Goal: Information Seeking & Learning: Learn about a topic

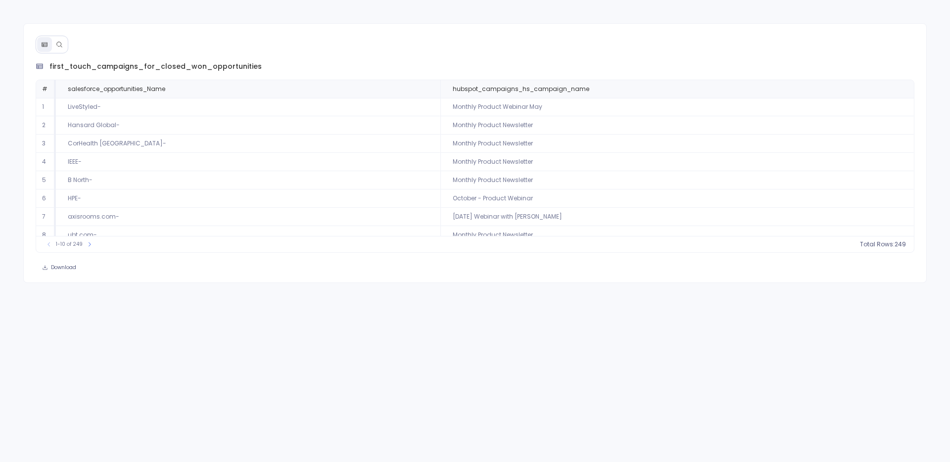
click at [56, 50] on button at bounding box center [59, 44] width 15 height 15
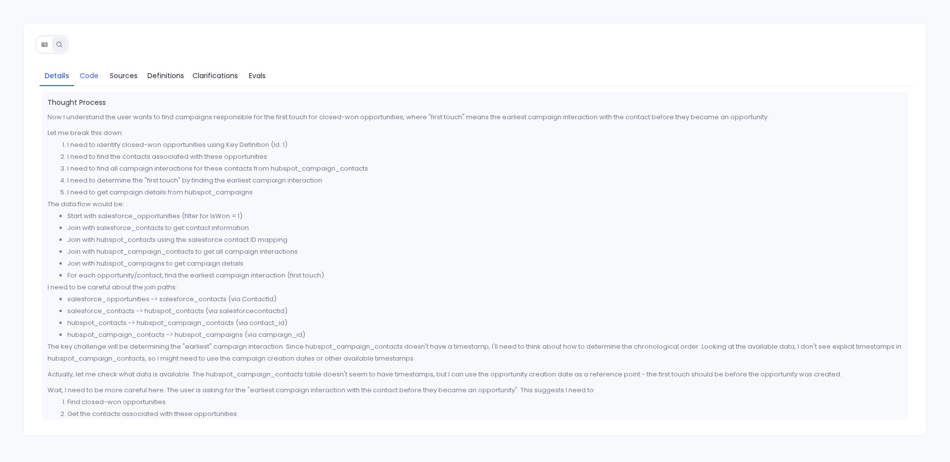
click at [94, 68] on link "Code" at bounding box center [89, 75] width 30 height 21
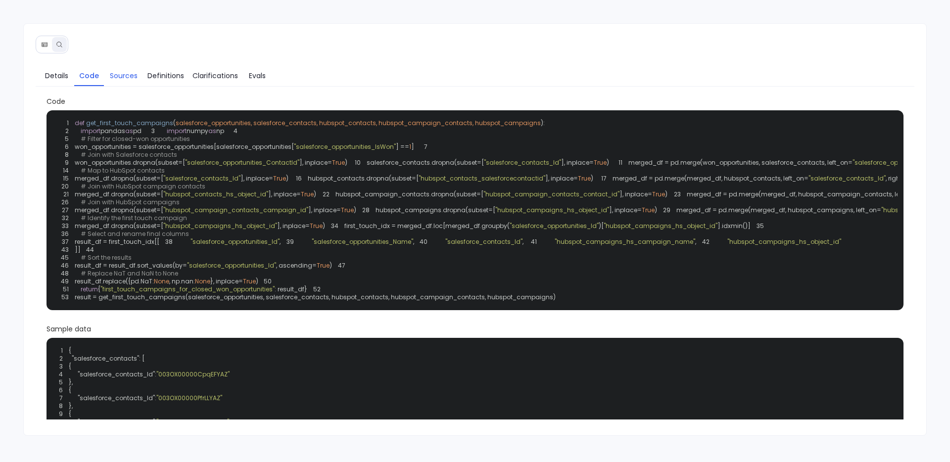
click at [119, 70] on span "Sources" at bounding box center [124, 75] width 28 height 11
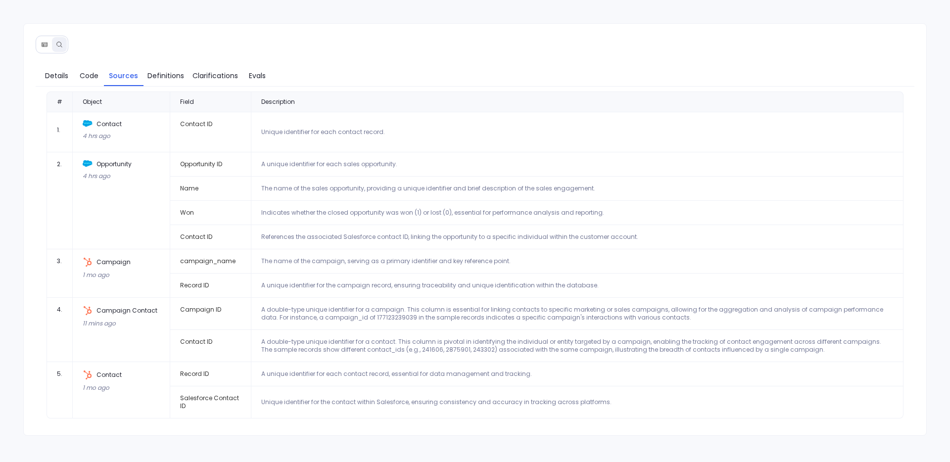
scroll to position [4, 0]
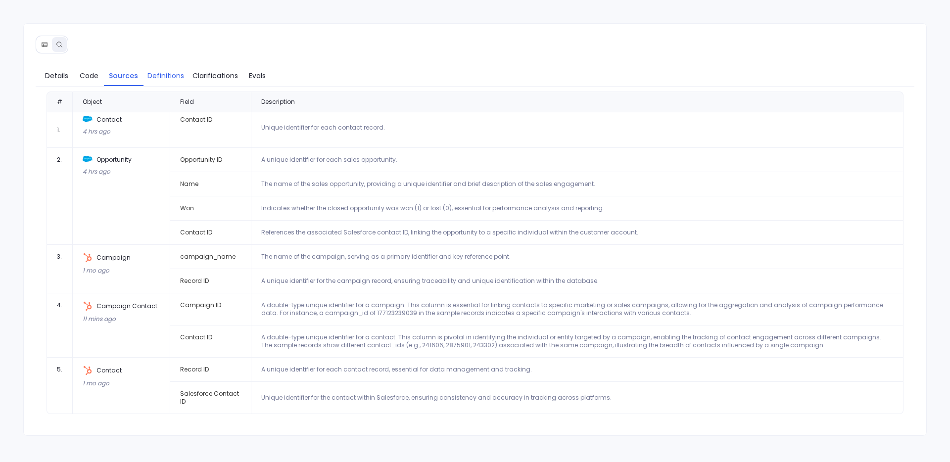
click at [173, 85] on link "Definitions" at bounding box center [166, 75] width 45 height 21
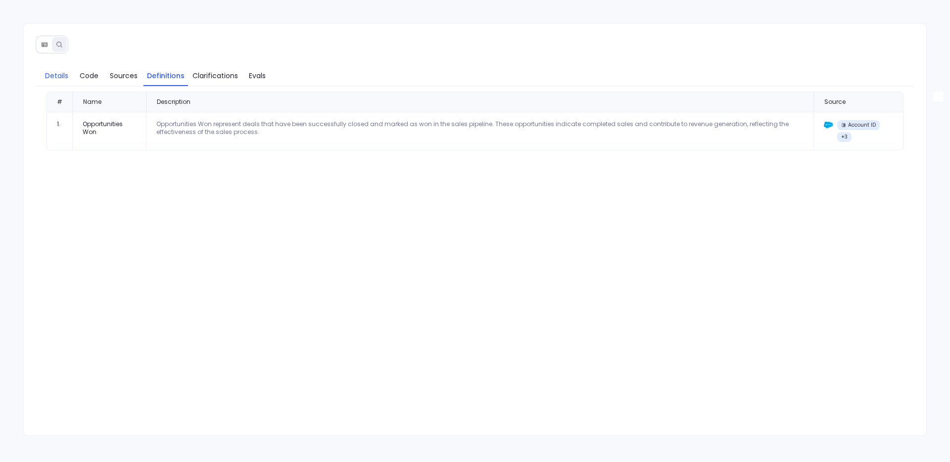
click at [57, 68] on link "Details" at bounding box center [57, 75] width 35 height 21
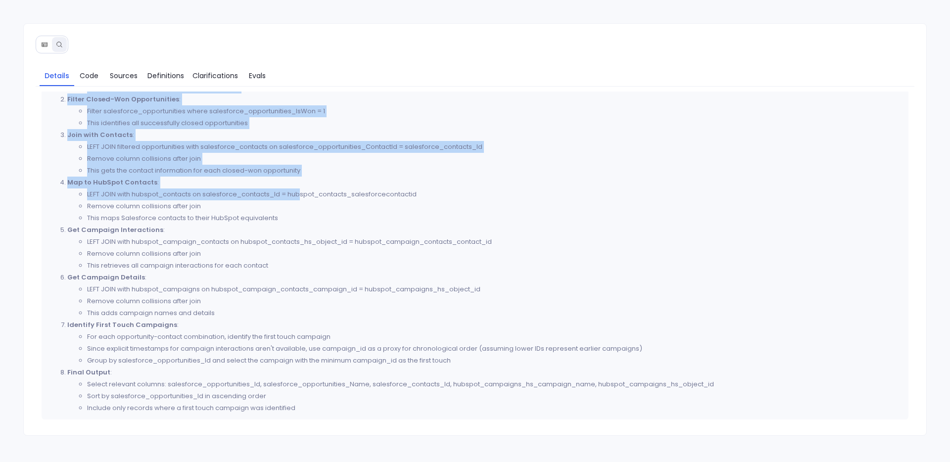
drag, startPoint x: 45, startPoint y: 101, endPoint x: 301, endPoint y: 192, distance: 271.5
click at [301, 192] on div "Thought Process Now I understand the user wants to find campaigns responsible f…" at bounding box center [476, 16] width 868 height 808
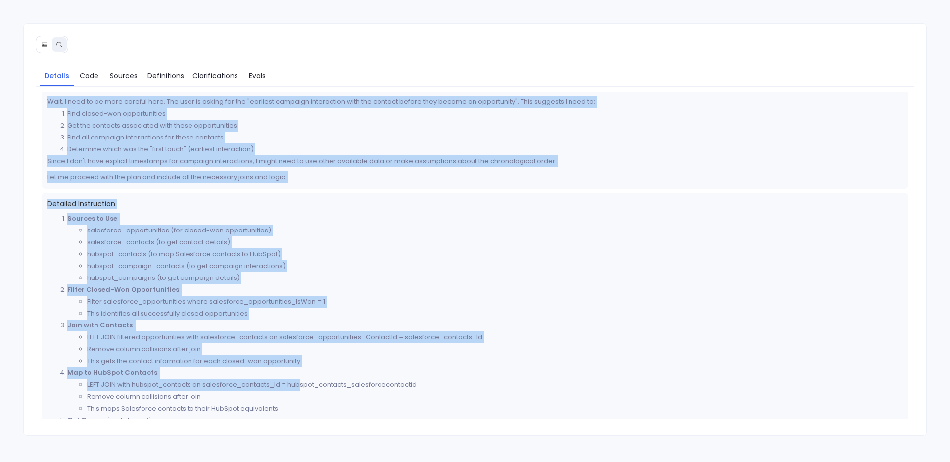
scroll to position [290, 0]
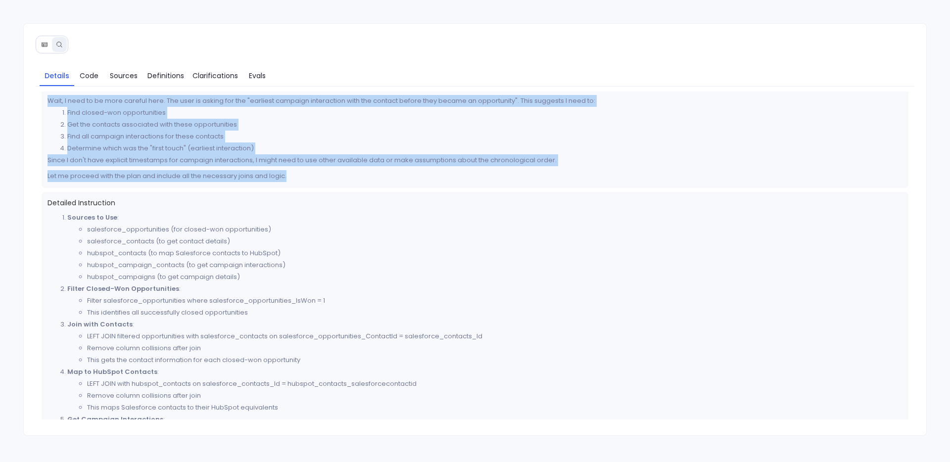
click at [298, 172] on p "Let me proceed with the plan and include all the necessary joins and logic." at bounding box center [476, 176] width 856 height 12
copy div "Thought Process Now I understand the user wants to find campaigns responsible f…"
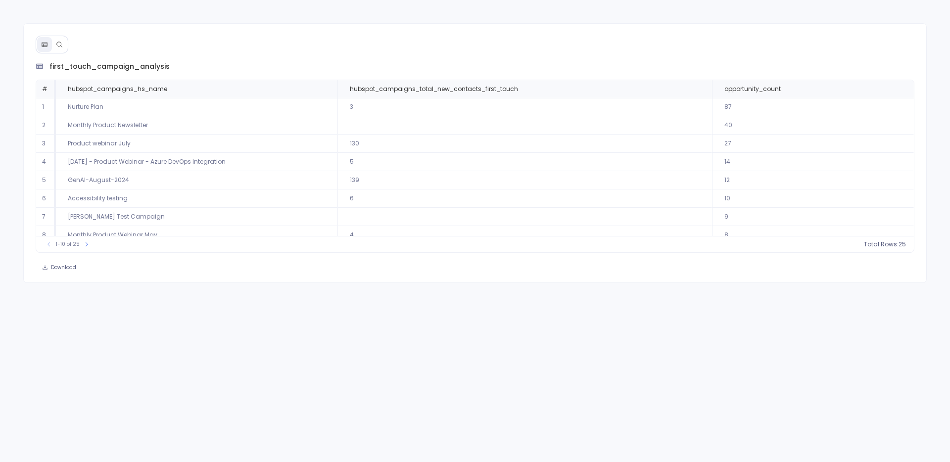
click at [61, 46] on icon at bounding box center [58, 44] width 5 height 5
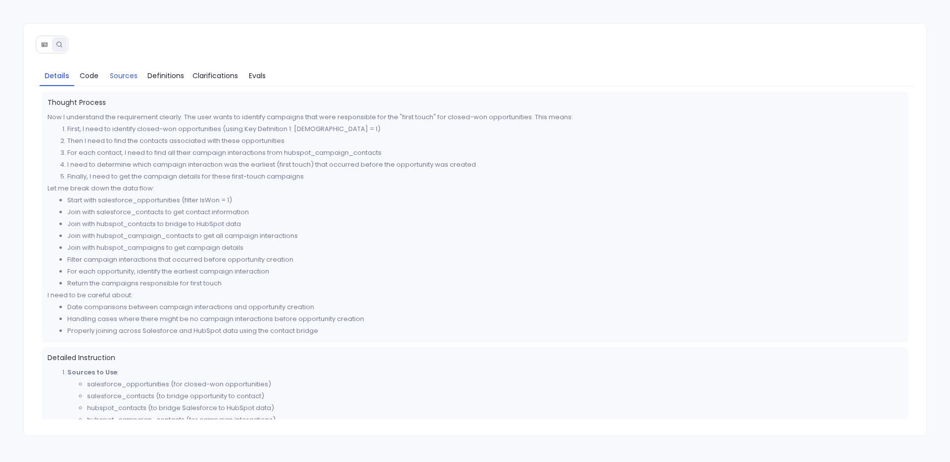
click at [111, 75] on span "Sources" at bounding box center [124, 75] width 28 height 11
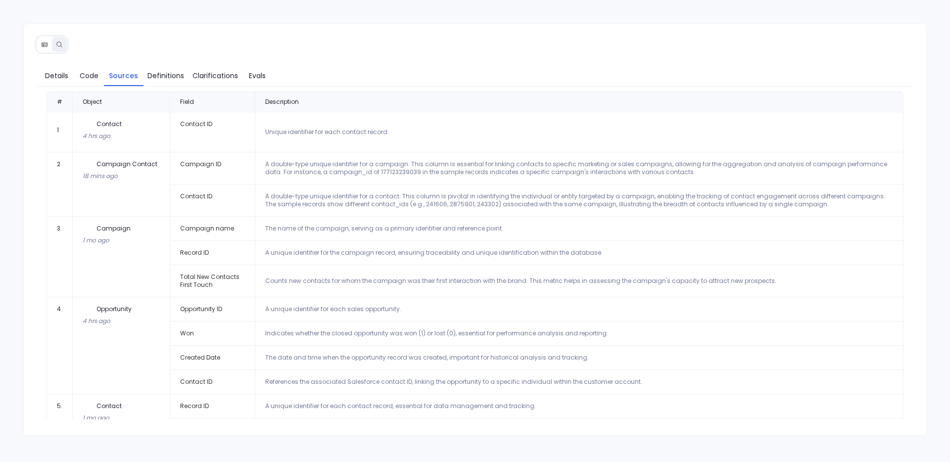
scroll to position [29, 0]
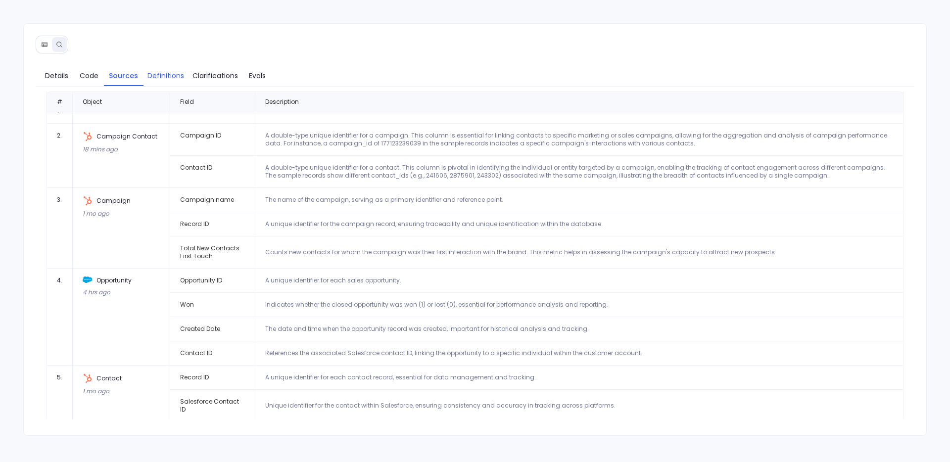
click at [172, 81] on link "Definitions" at bounding box center [166, 75] width 45 height 21
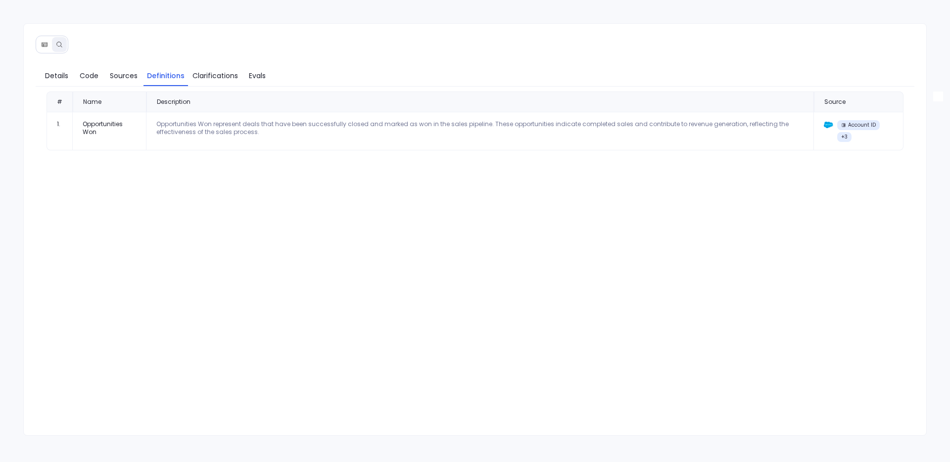
scroll to position [0, 0]
click at [64, 73] on span "Details" at bounding box center [56, 75] width 23 height 11
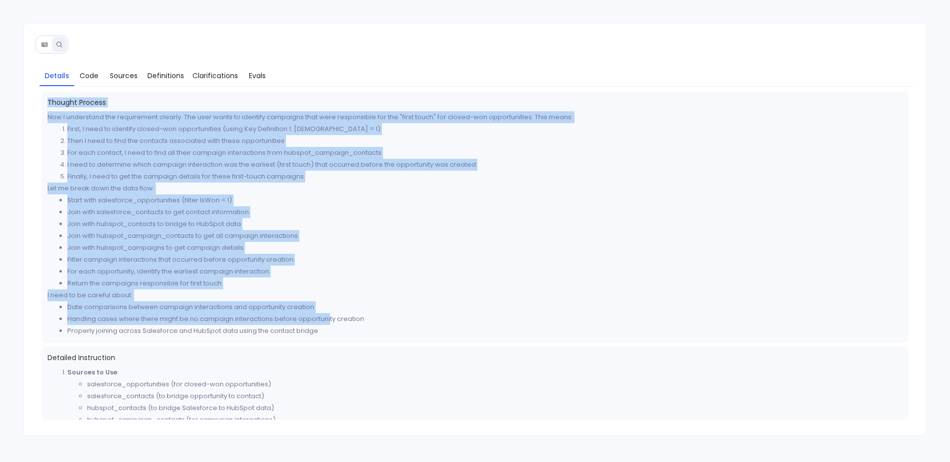
drag, startPoint x: 45, startPoint y: 100, endPoint x: 329, endPoint y: 321, distance: 360.4
click at [329, 321] on div "Thought Process Now I understand the requirement clearly. The user wants to ide…" at bounding box center [476, 217] width 868 height 251
click at [326, 334] on li "Properly joining across Salesforce and HubSpot data using the contact bridge" at bounding box center [485, 331] width 836 height 12
copy div "Thought Process Now I understand the requirement clearly. The user wants to ide…"
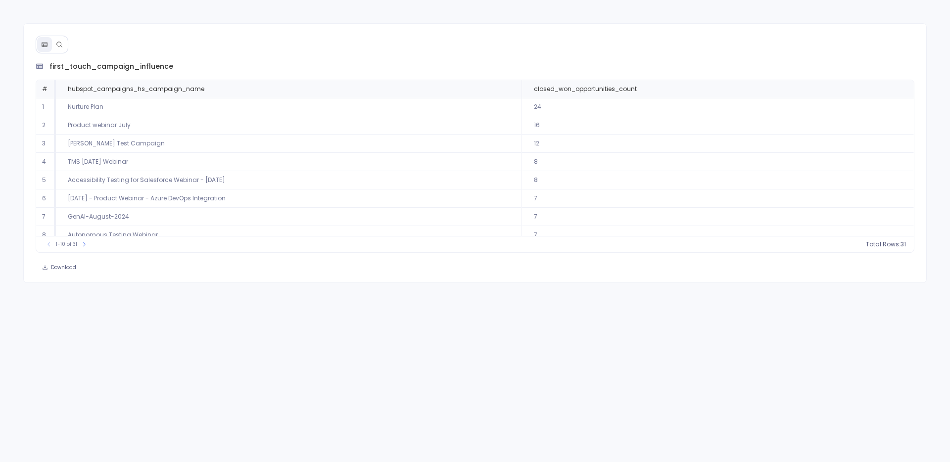
click at [57, 47] on icon at bounding box center [59, 44] width 7 height 7
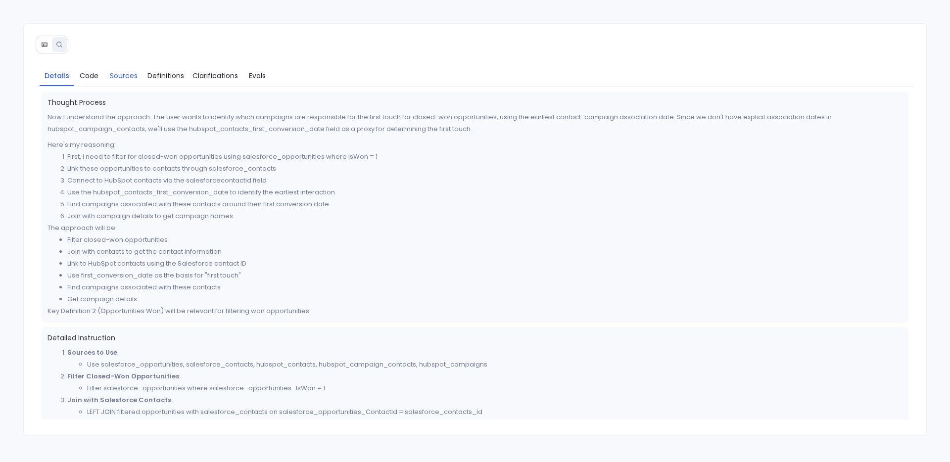
click at [117, 78] on span "Sources" at bounding box center [124, 75] width 28 height 11
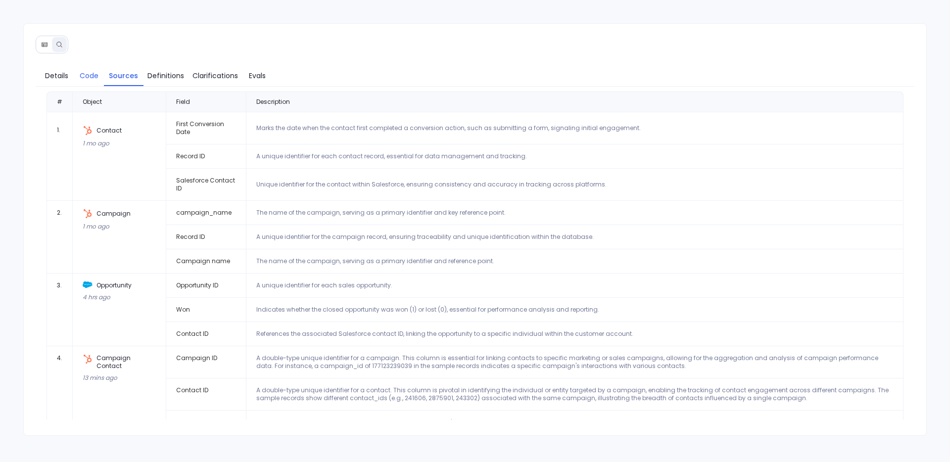
click at [83, 74] on span "Code" at bounding box center [89, 75] width 19 height 11
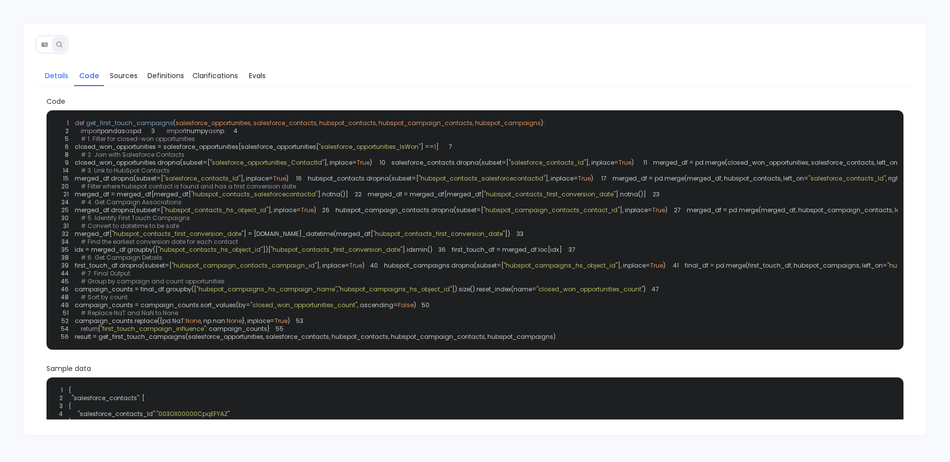
click at [53, 72] on span "Details" at bounding box center [56, 75] width 23 height 11
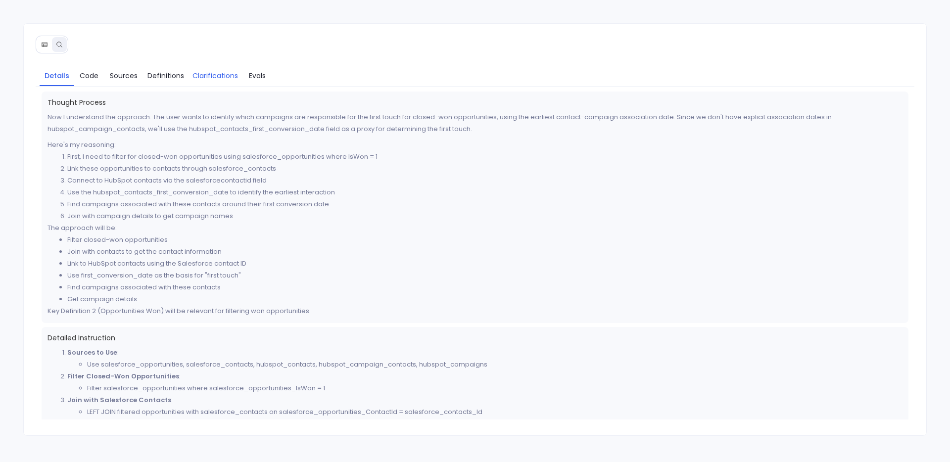
click at [215, 72] on span "Clarifications" at bounding box center [216, 75] width 46 height 11
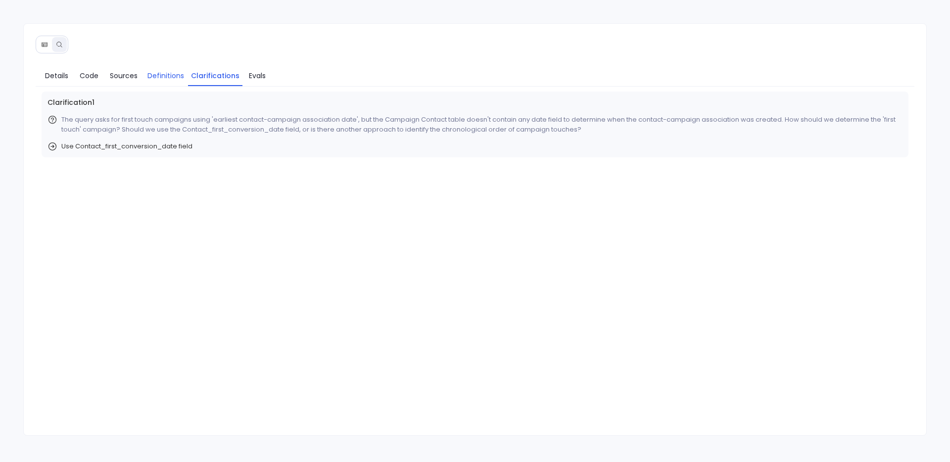
click at [168, 79] on span "Definitions" at bounding box center [166, 75] width 37 height 11
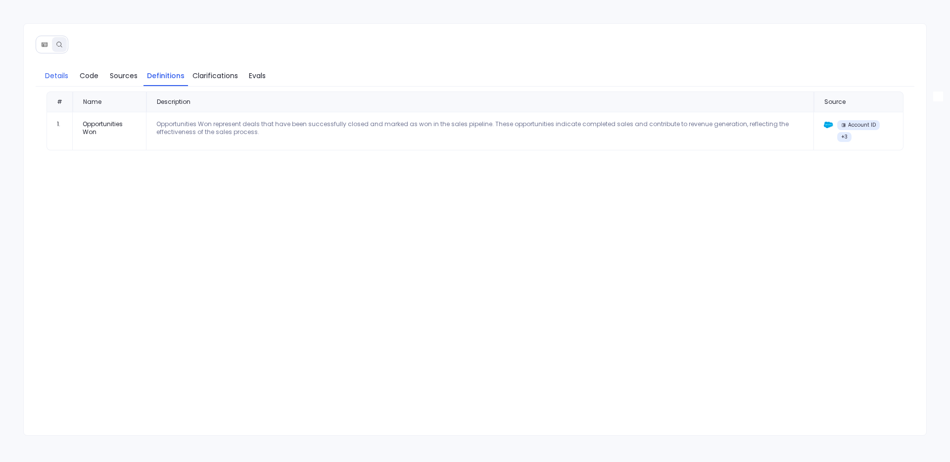
click at [56, 78] on span "Details" at bounding box center [56, 75] width 23 height 11
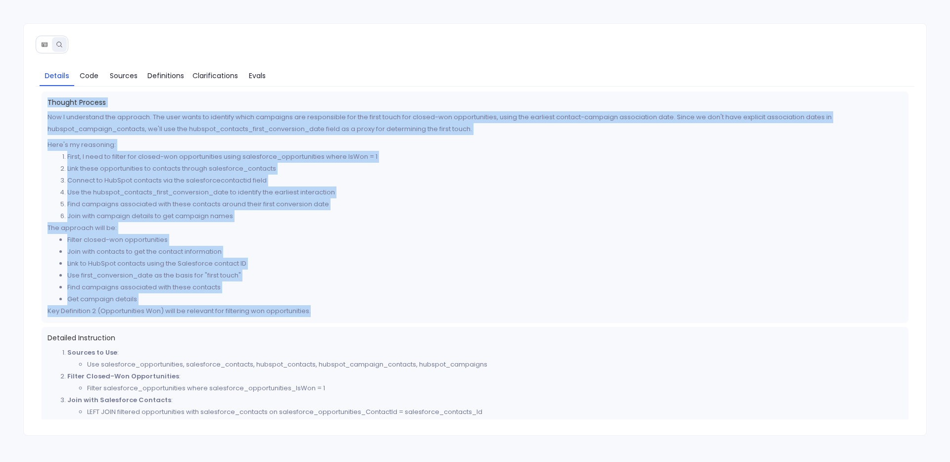
drag, startPoint x: 49, startPoint y: 102, endPoint x: 327, endPoint y: 315, distance: 350.3
click at [327, 315] on div "Thought Process Now I understand the approach. The user wants to identify which…" at bounding box center [476, 208] width 868 height 232
copy div "Thought Process Now I understand the approach. The user wants to identify which…"
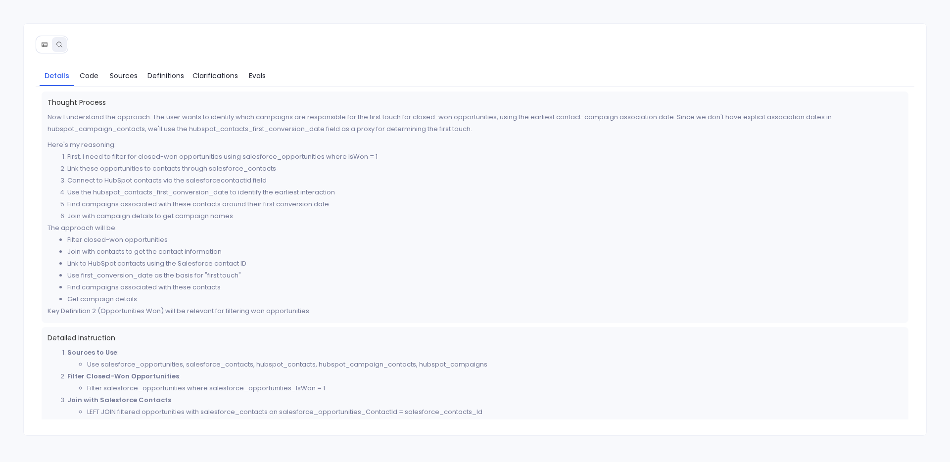
click at [314, 179] on li "Connect to HubSpot contacts via the salesforcecontactid field" at bounding box center [485, 181] width 836 height 12
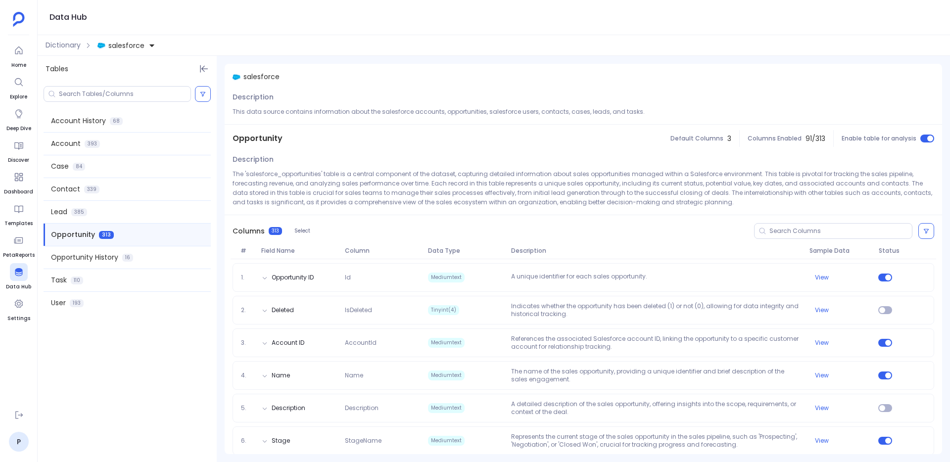
click at [113, 48] on span "salesforce" at bounding box center [126, 46] width 36 height 10
click at [137, 93] on span "hubspot" at bounding box center [132, 91] width 29 height 10
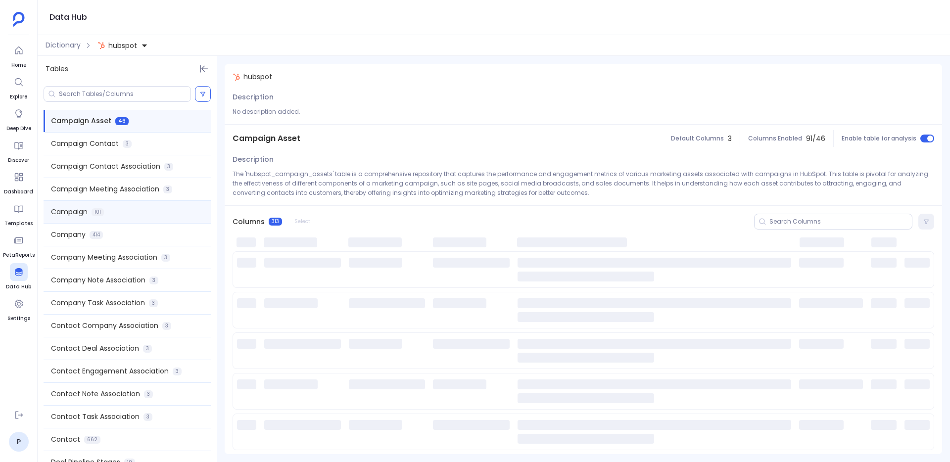
click at [75, 204] on div "Campaign 101" at bounding box center [127, 212] width 167 height 22
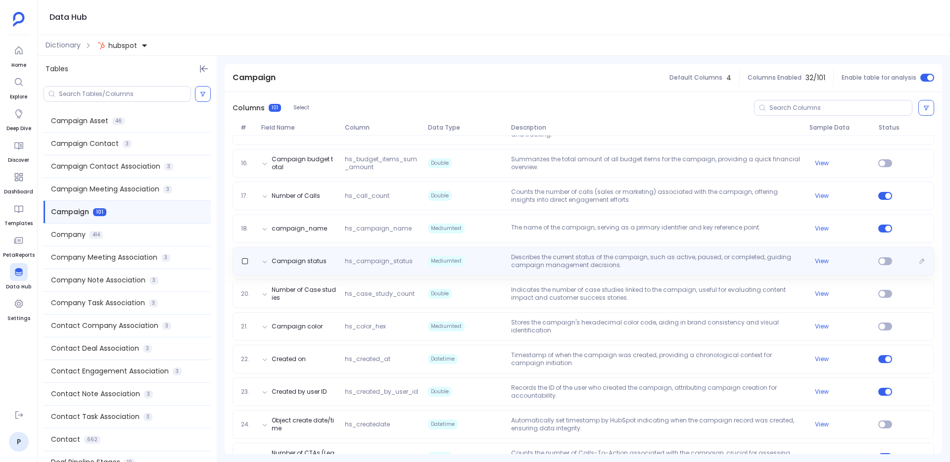
scroll to position [603, 0]
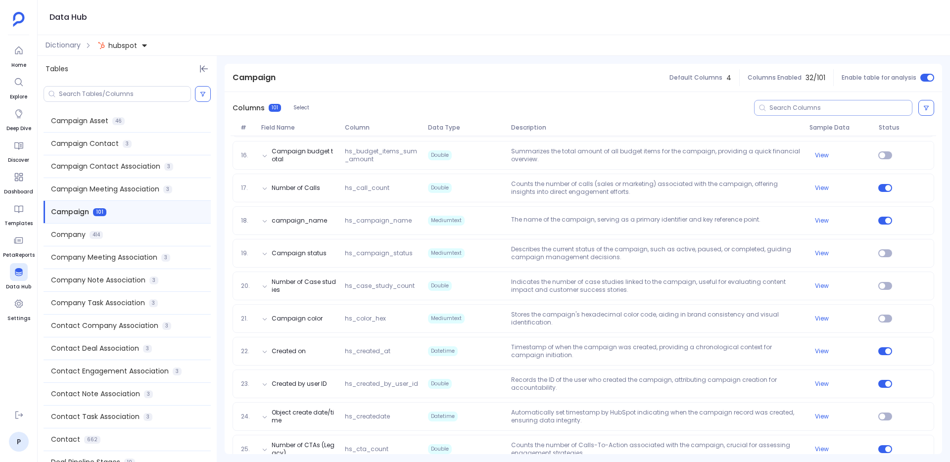
click at [780, 105] on input at bounding box center [841, 108] width 143 height 8
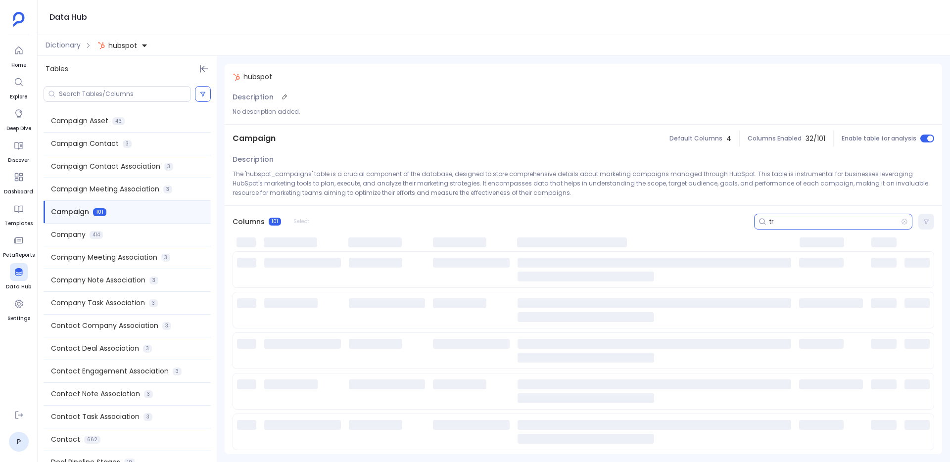
scroll to position [0, 0]
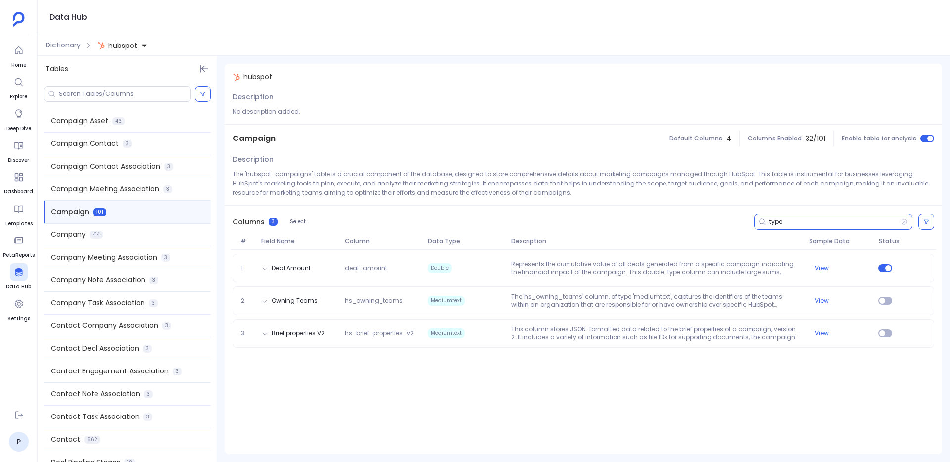
type input "type"
click at [125, 95] on input at bounding box center [125, 94] width 132 height 8
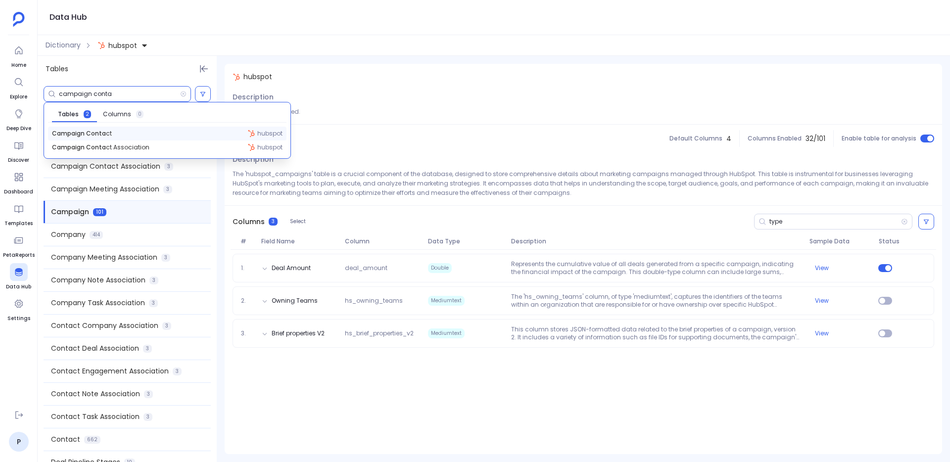
type input "campaign conta"
click at [113, 131] on div "Campaign Conta ct hubspot" at bounding box center [167, 134] width 239 height 14
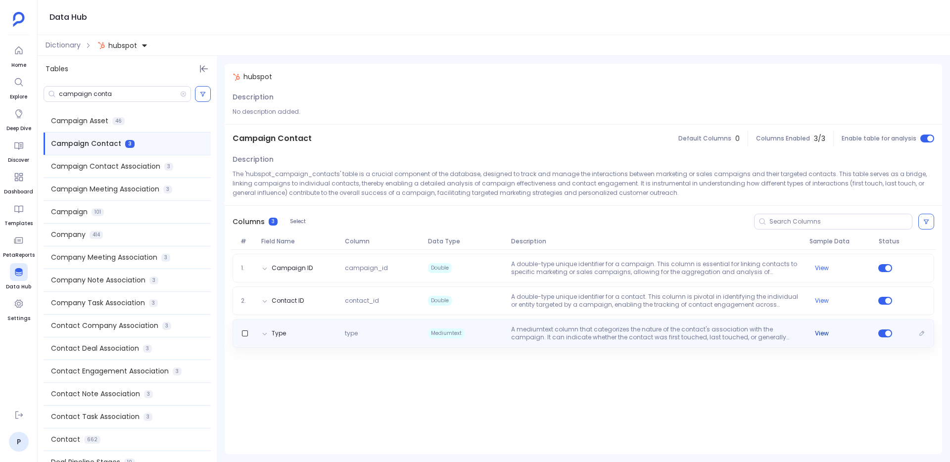
click at [830, 337] on div "View" at bounding box center [839, 334] width 69 height 8
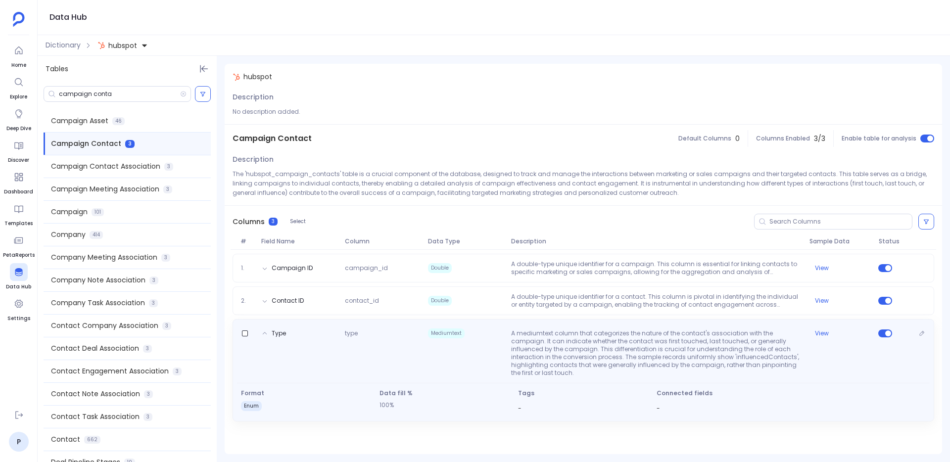
click at [821, 328] on div "Type type Mediumtext A mediumtext column that categorizes the nature of the con…" at bounding box center [583, 351] width 693 height 51
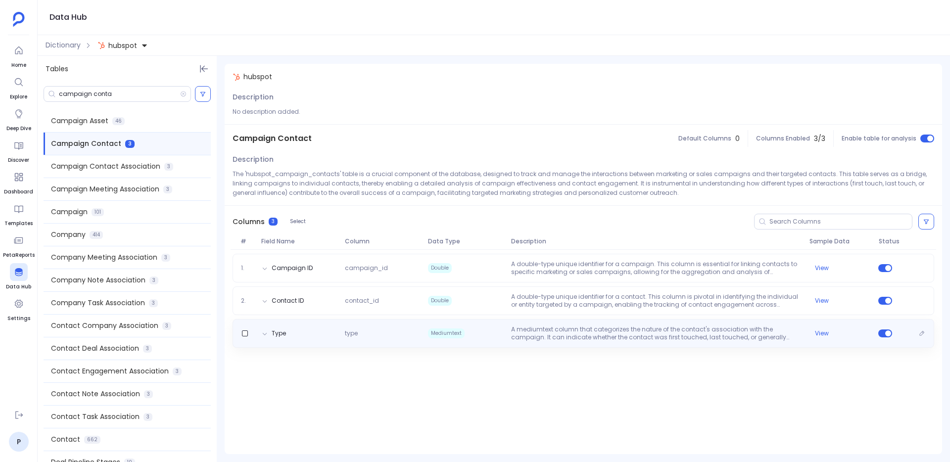
click at [620, 338] on p "A mediumtext column that categorizes the nature of the contact's association wi…" at bounding box center [656, 334] width 298 height 16
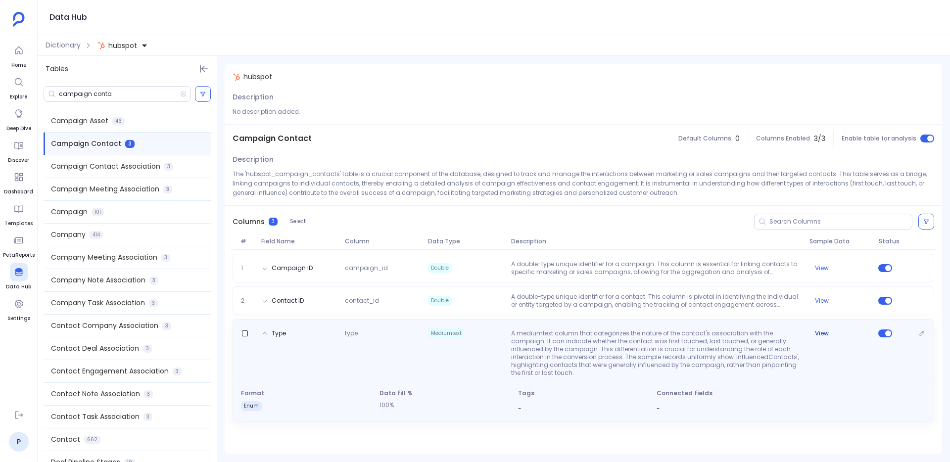
click at [822, 334] on button "View" at bounding box center [822, 334] width 14 height 8
